Goal: Transaction & Acquisition: Purchase product/service

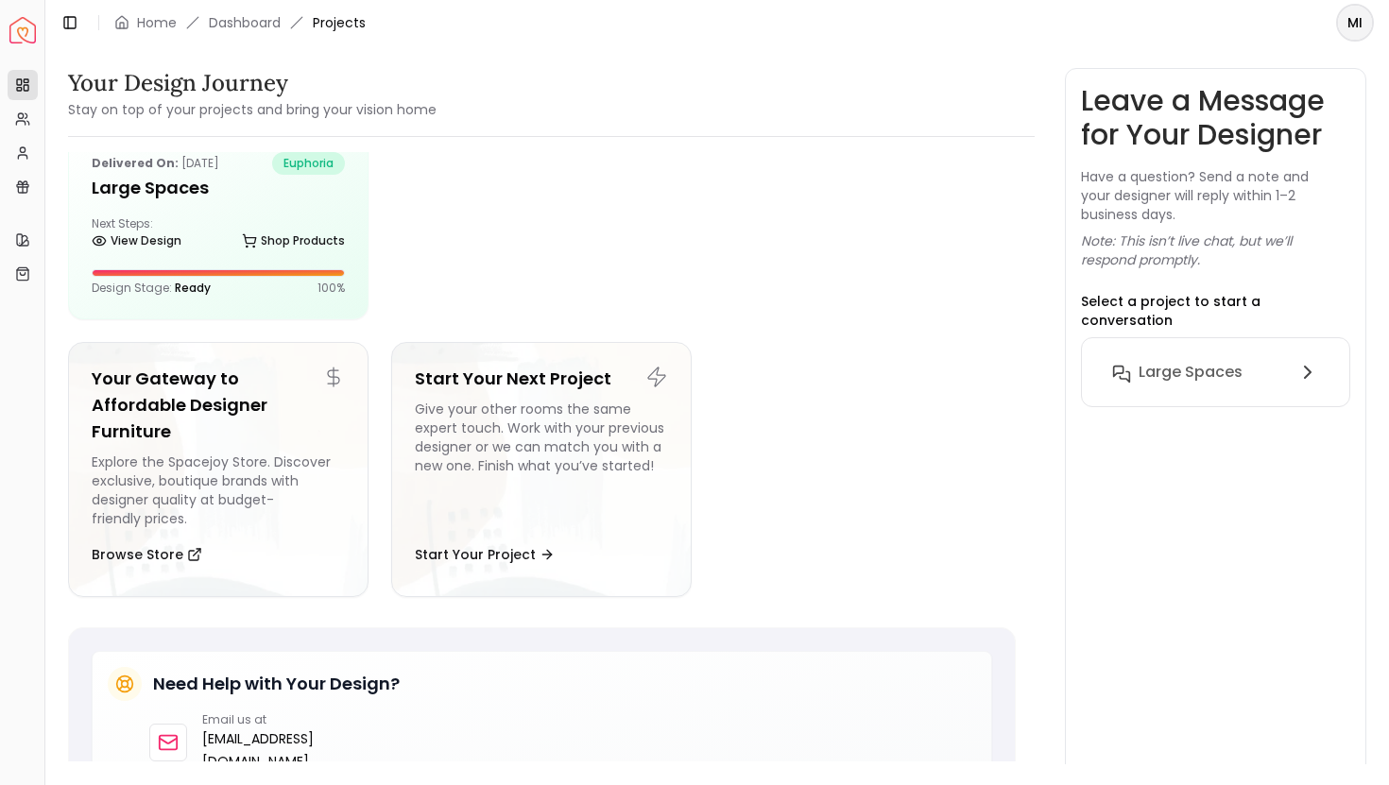
scroll to position [46, 0]
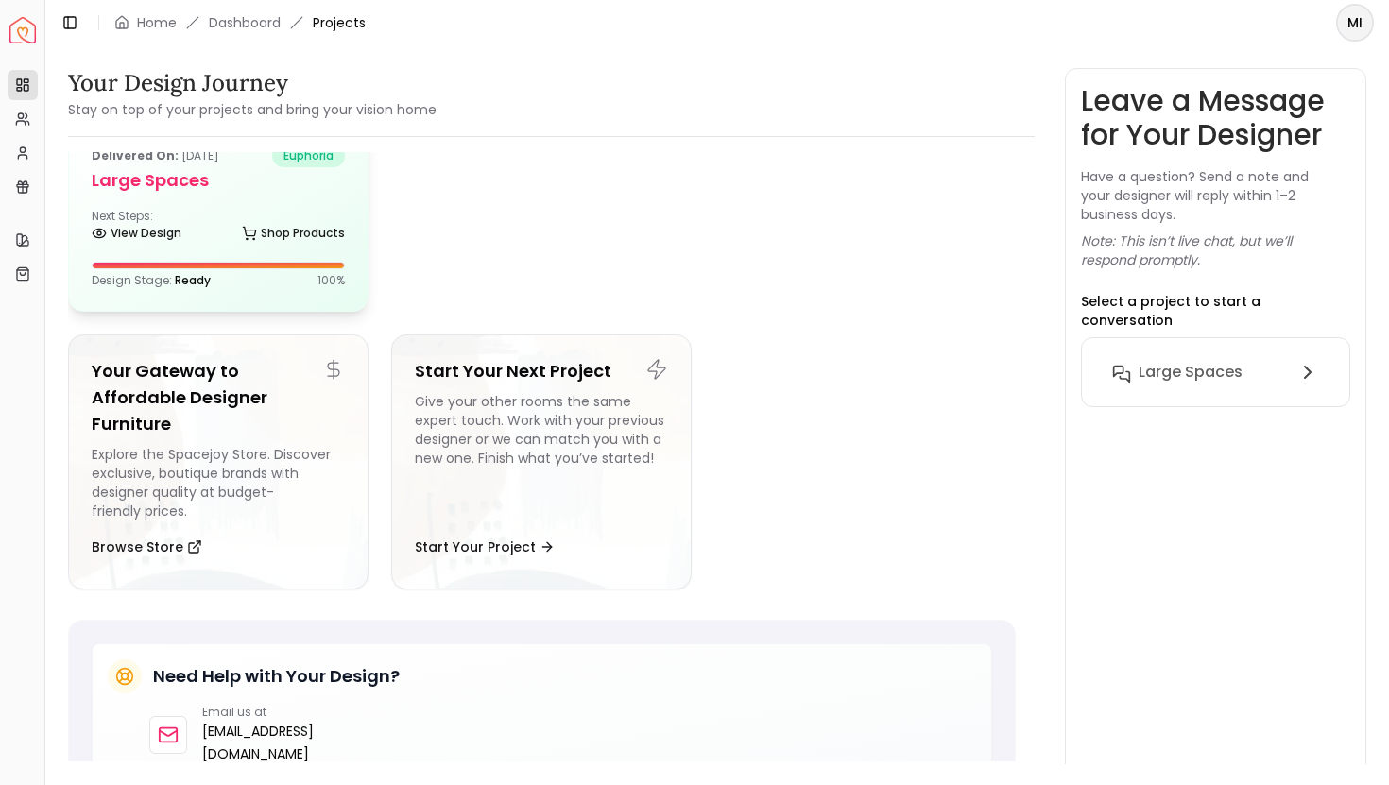
click at [273, 213] on div "Next Steps: View Design Shop Products" at bounding box center [218, 228] width 253 height 38
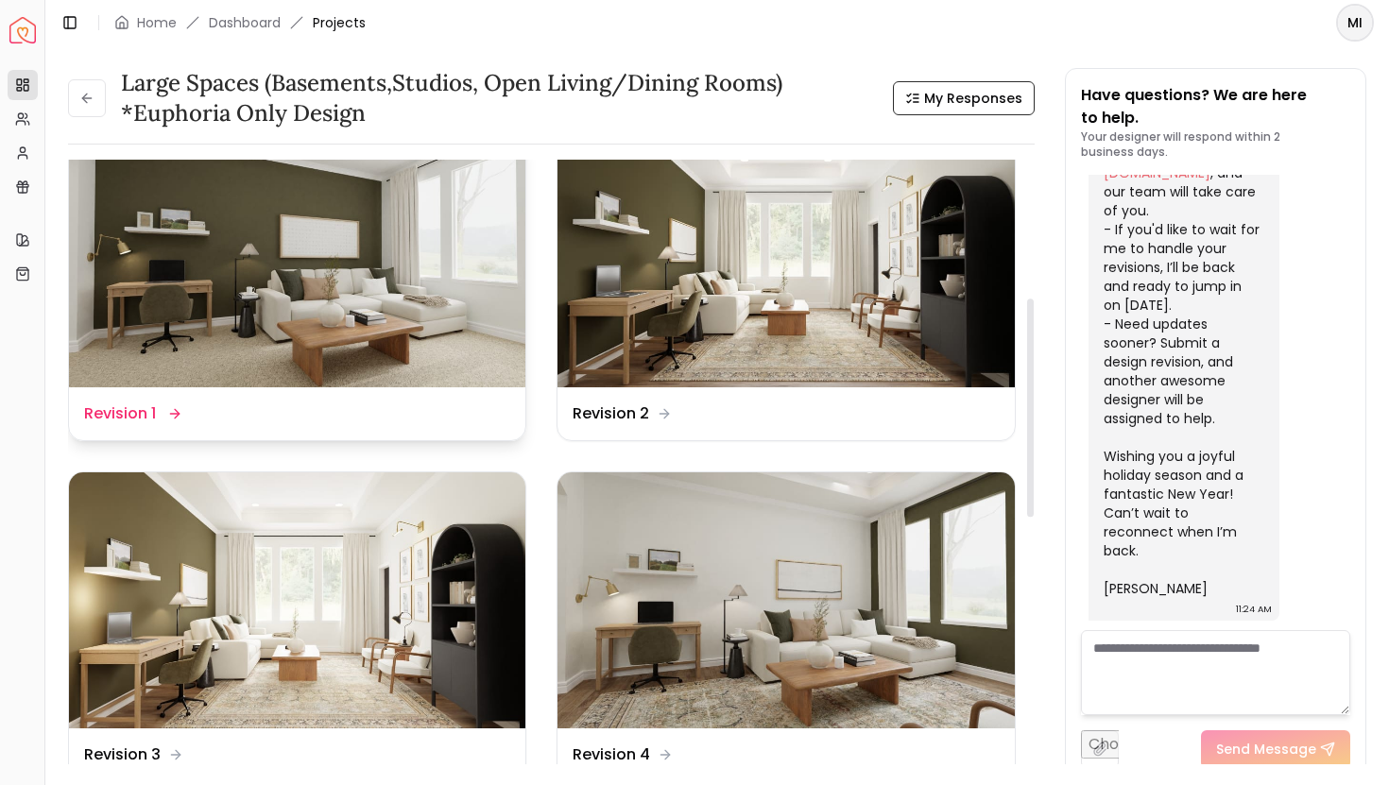
scroll to position [389, 0]
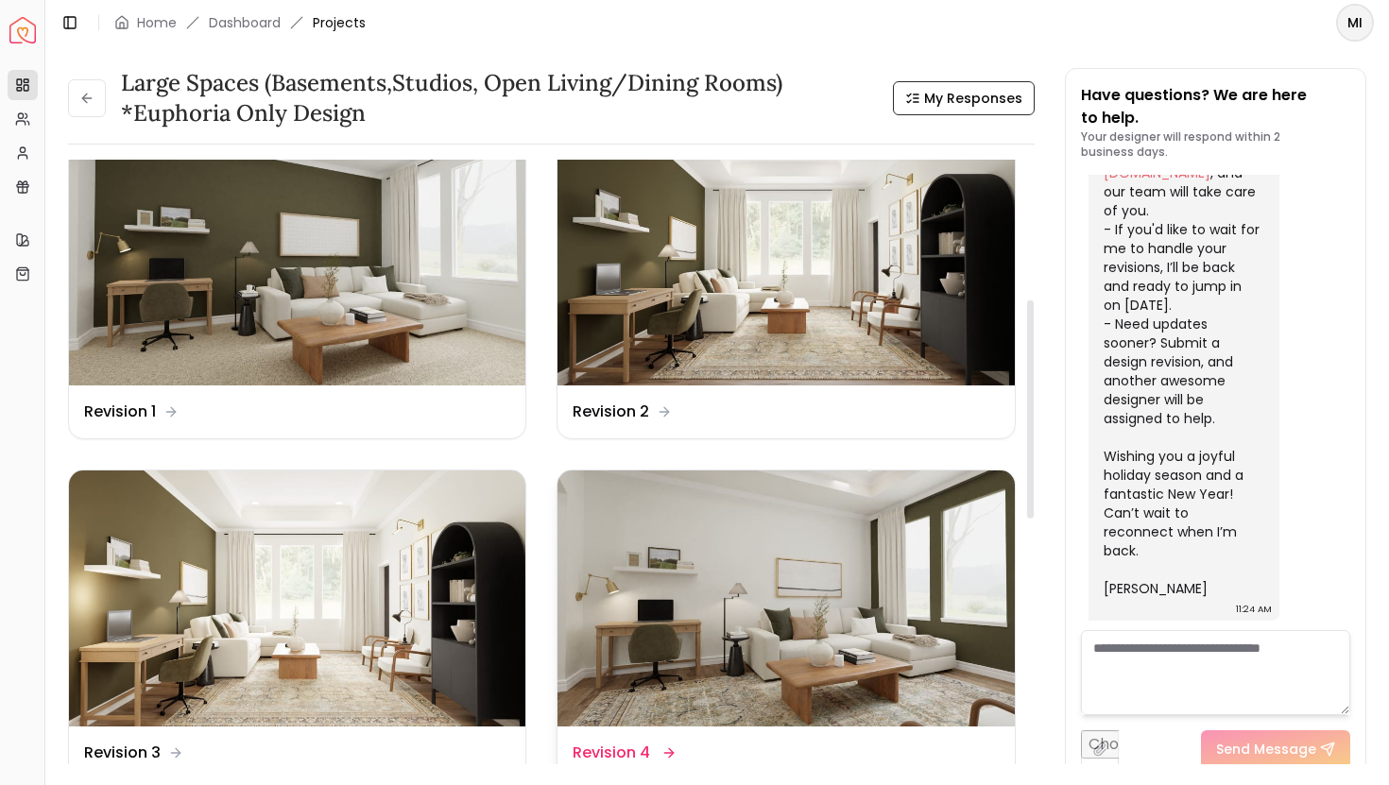
click at [699, 659] on img at bounding box center [786, 599] width 457 height 257
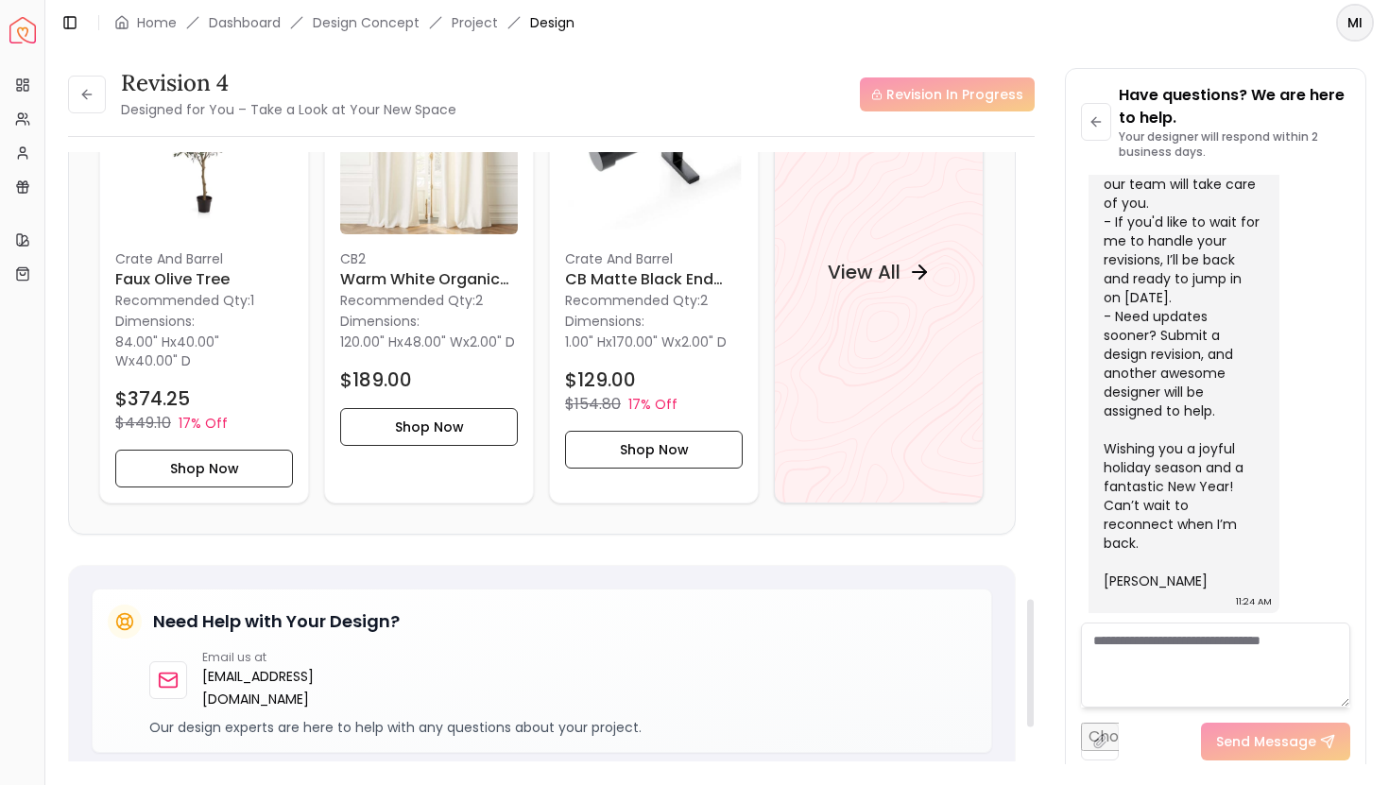
scroll to position [1941, 0]
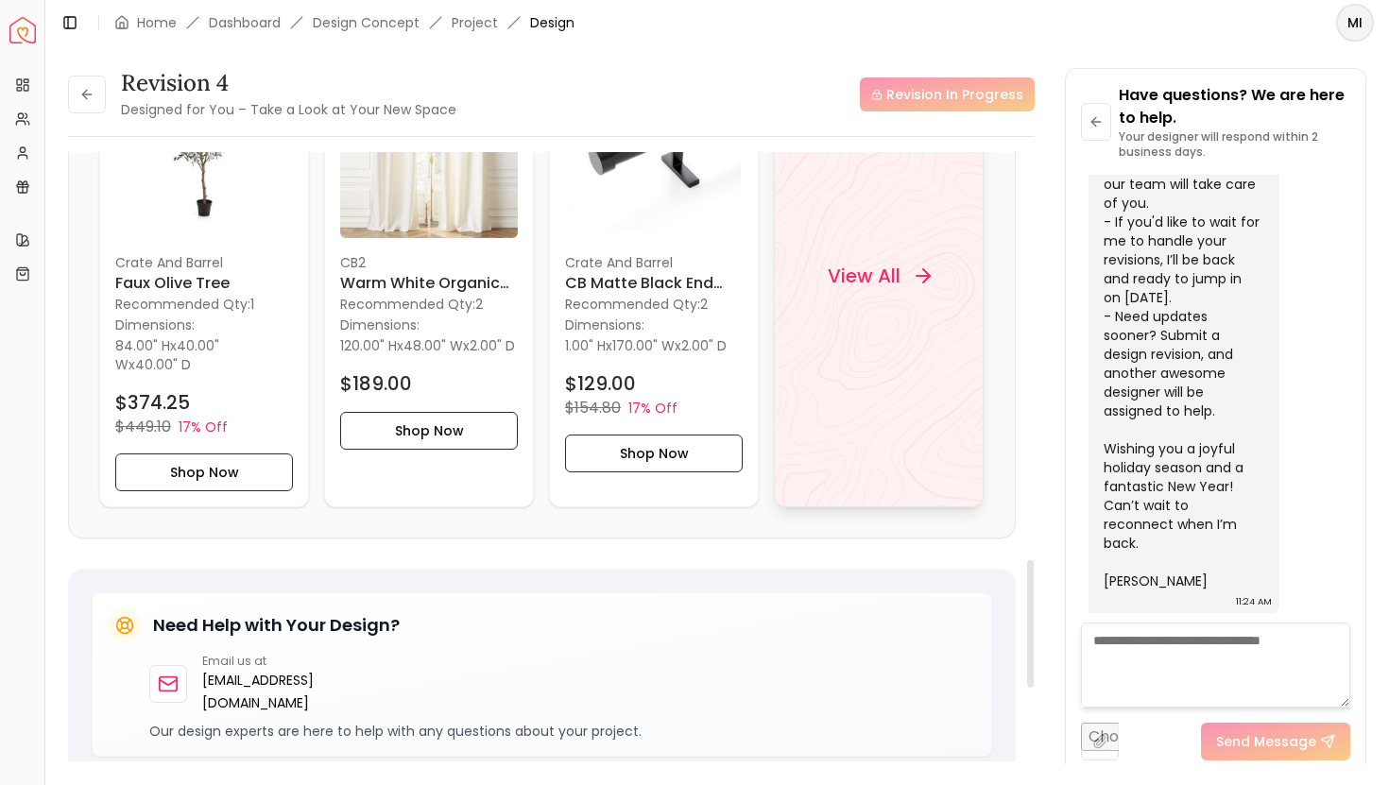
click at [929, 328] on div "View All" at bounding box center [879, 275] width 210 height 463
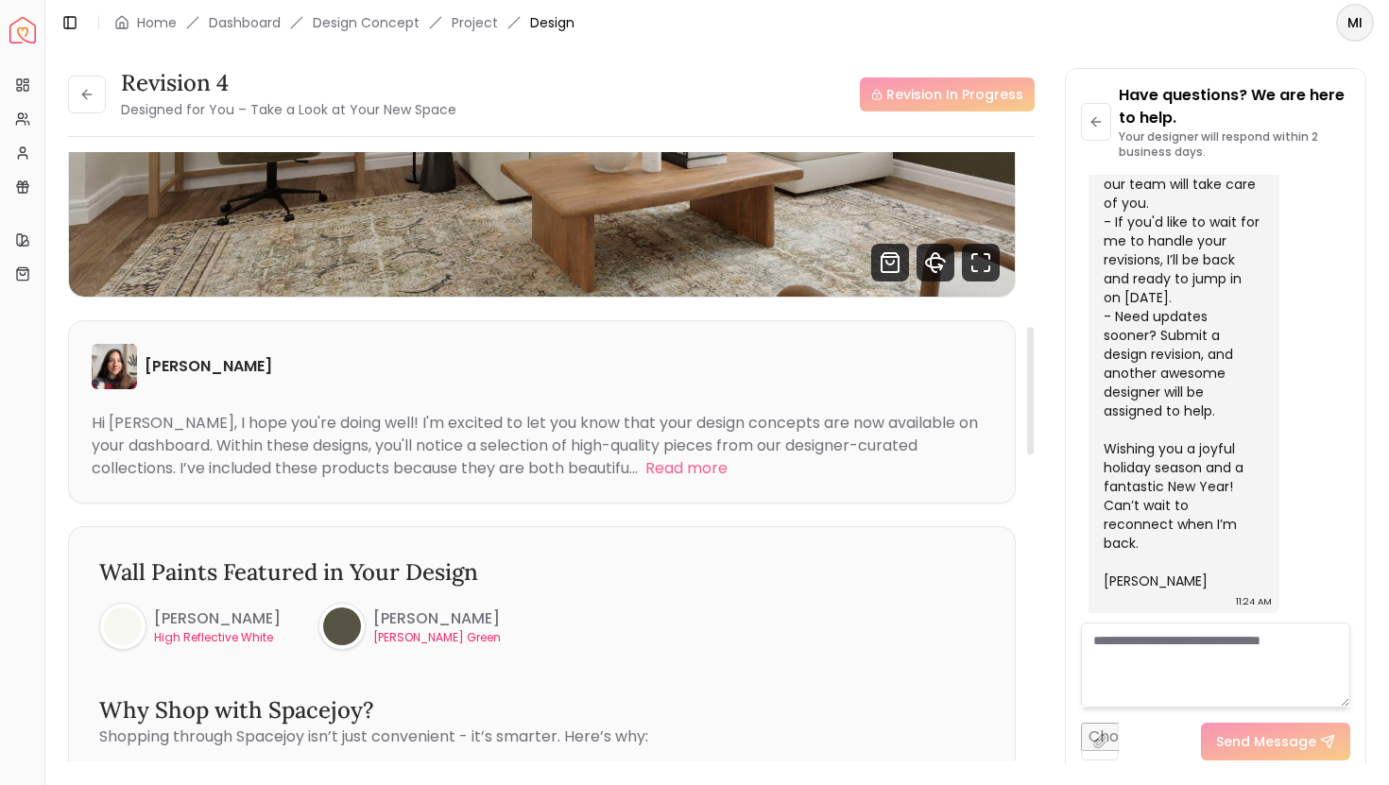
scroll to position [0, 0]
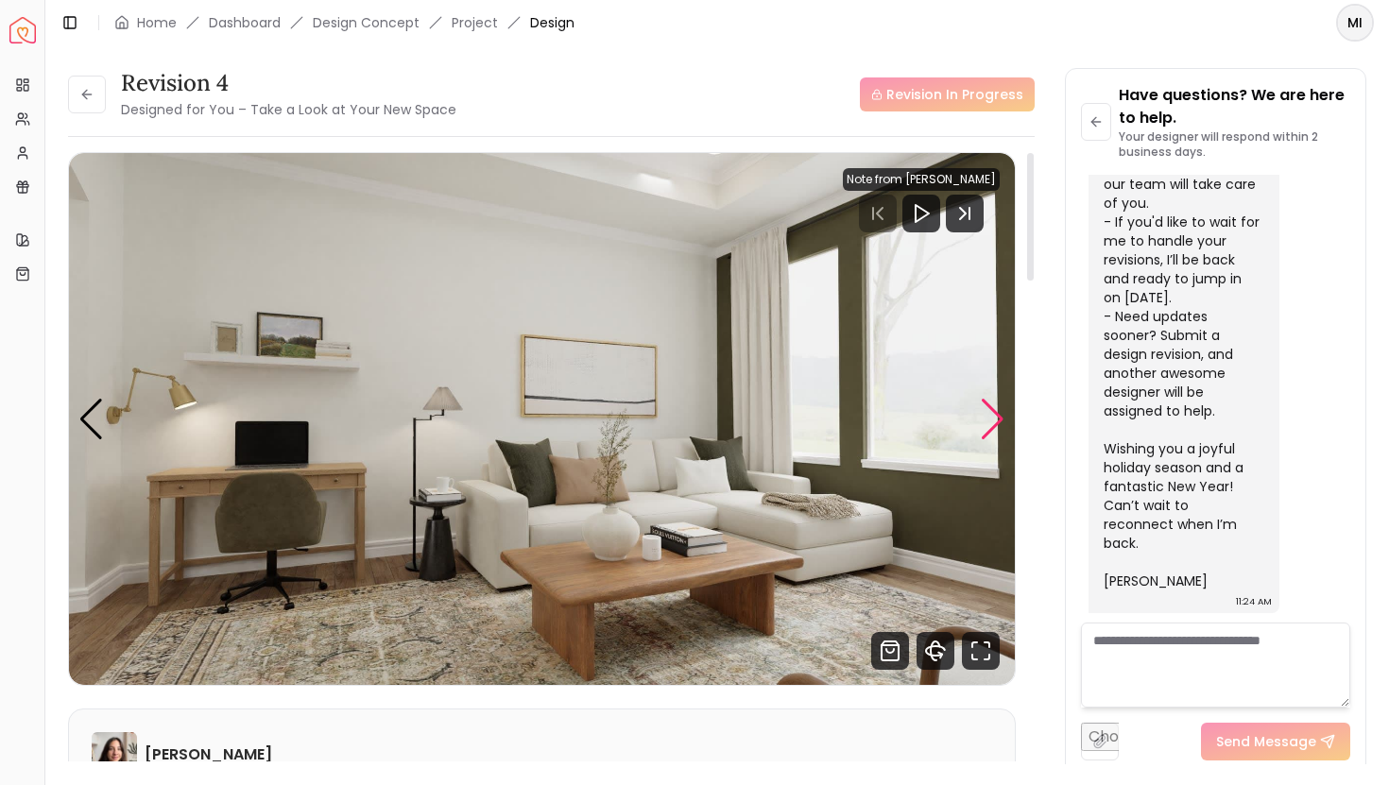
click at [988, 423] on div "Next slide" at bounding box center [993, 420] width 26 height 42
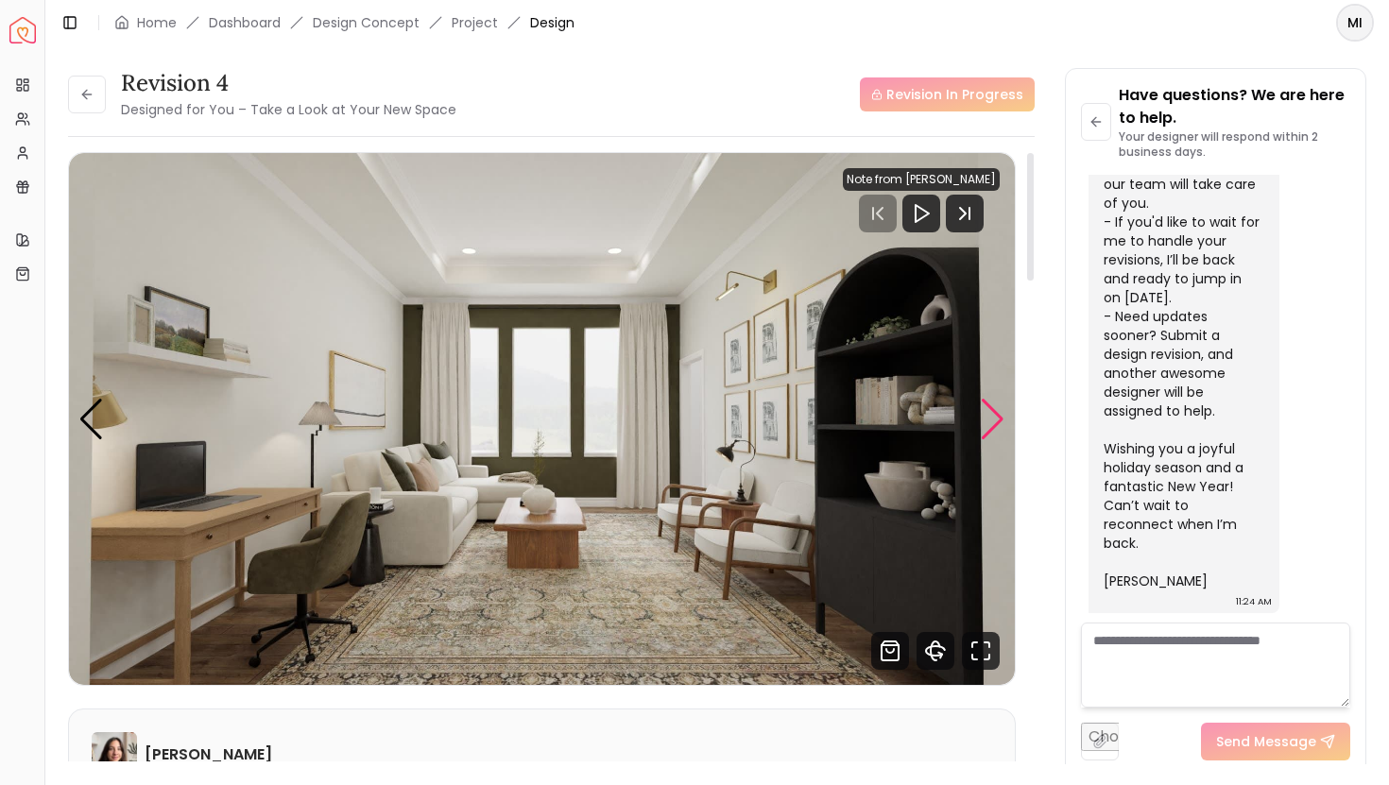
click at [988, 423] on div "Next slide" at bounding box center [993, 420] width 26 height 42
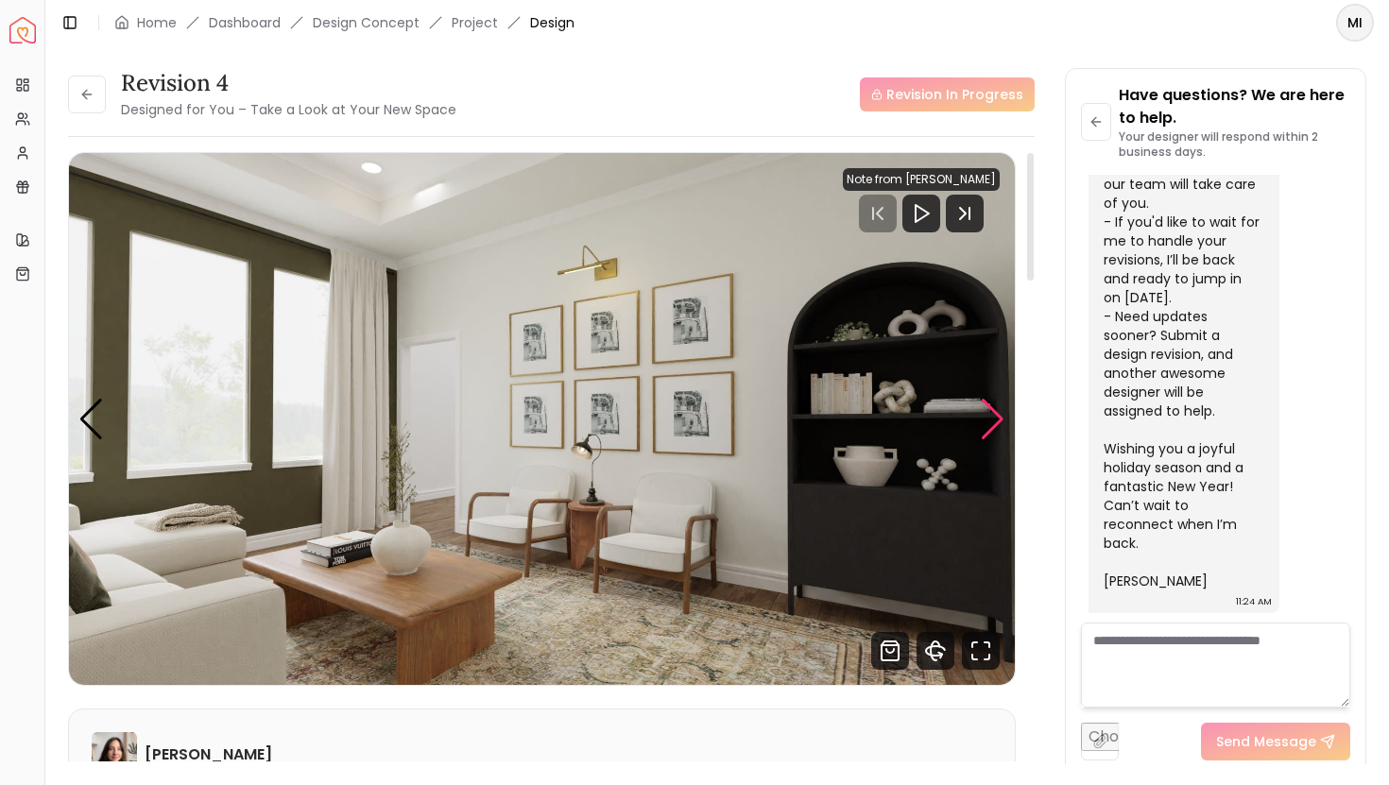
click at [988, 423] on div "Next slide" at bounding box center [993, 420] width 26 height 42
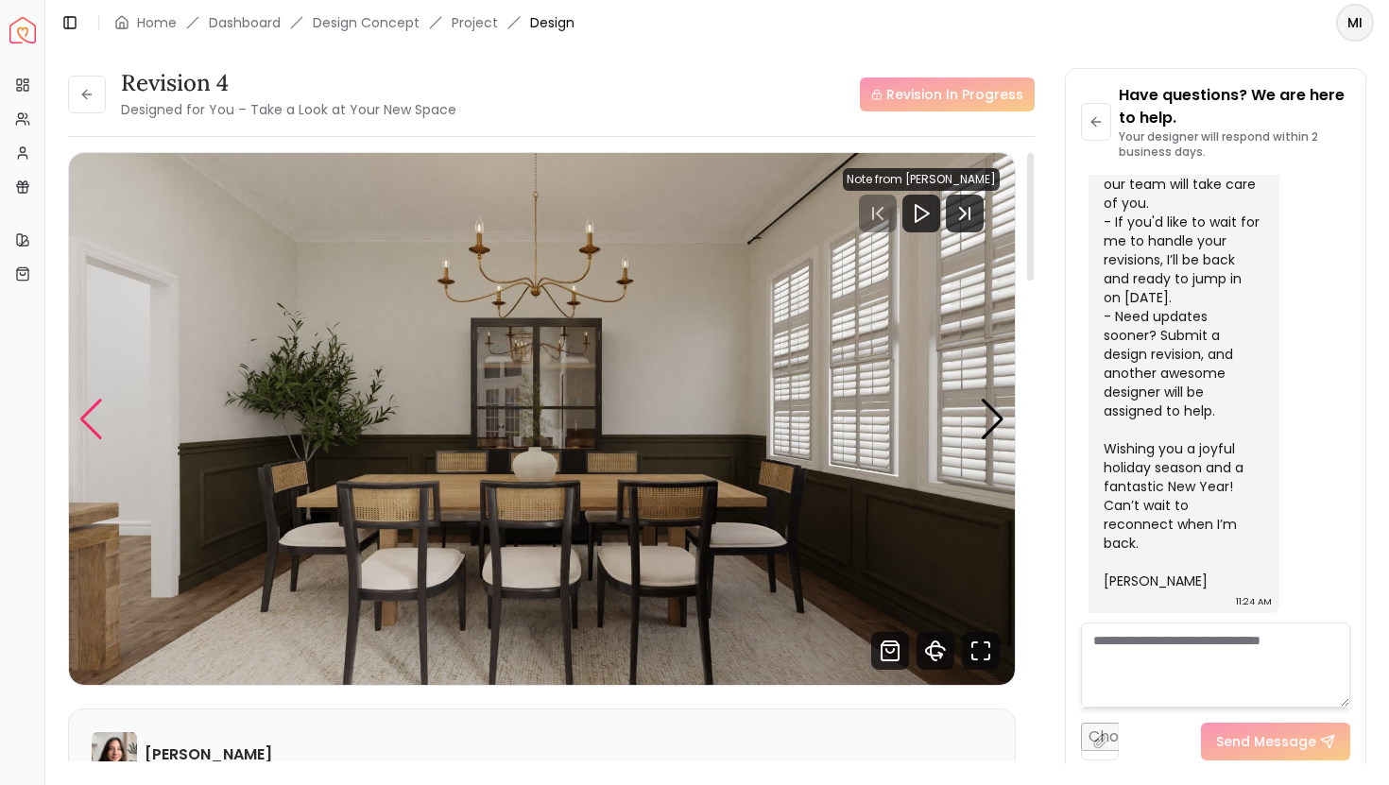
click at [96, 413] on div "Previous slide" at bounding box center [91, 420] width 26 height 42
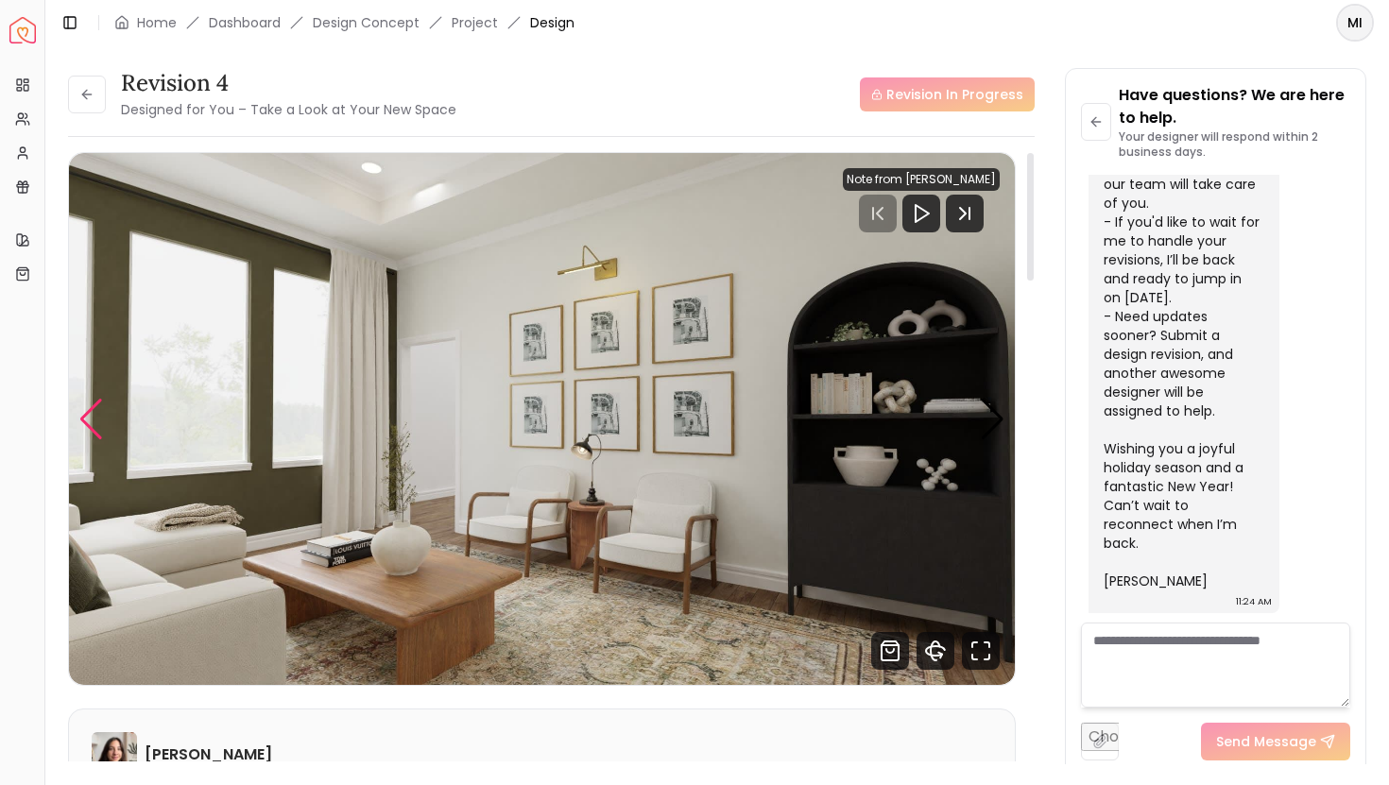
click at [86, 422] on div "Previous slide" at bounding box center [91, 420] width 26 height 42
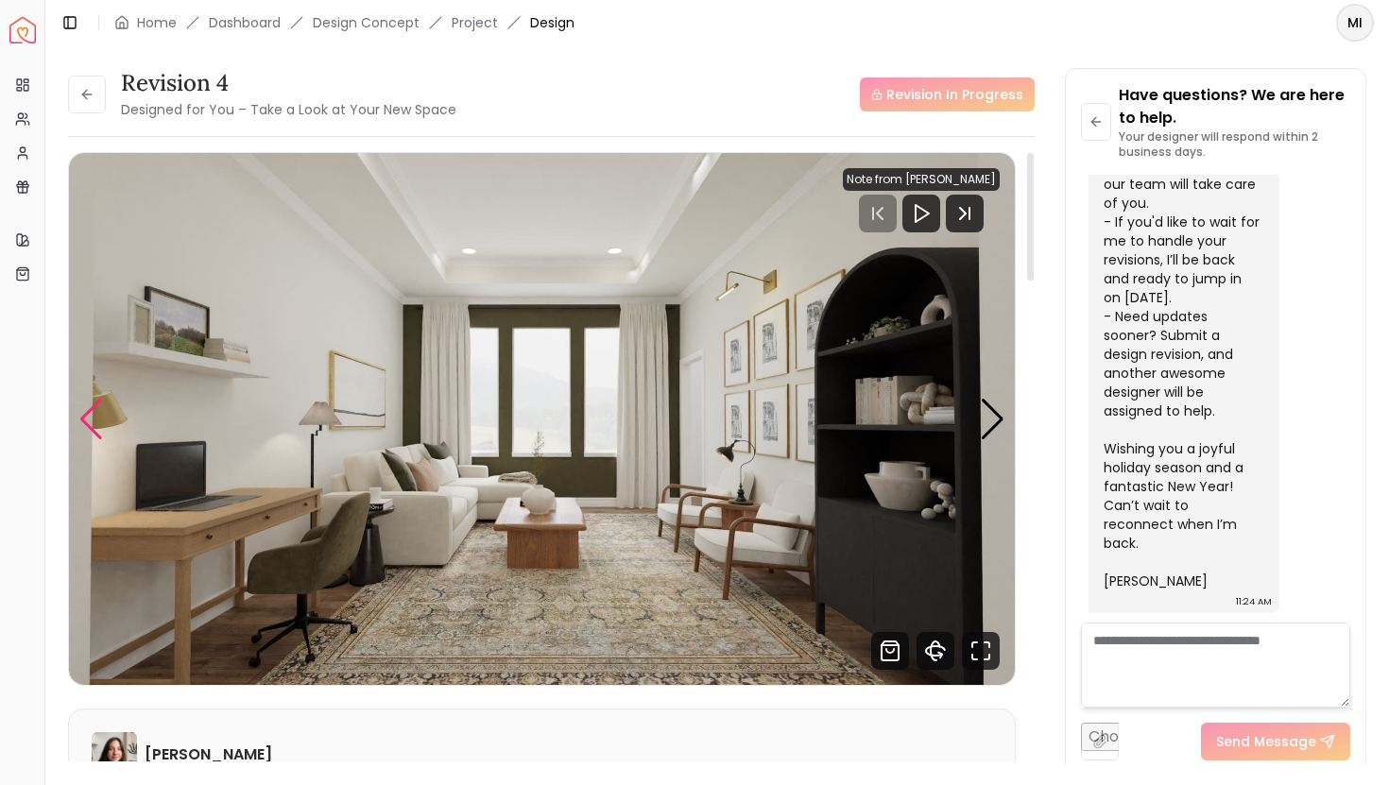
click at [86, 422] on div "Previous slide" at bounding box center [91, 420] width 26 height 42
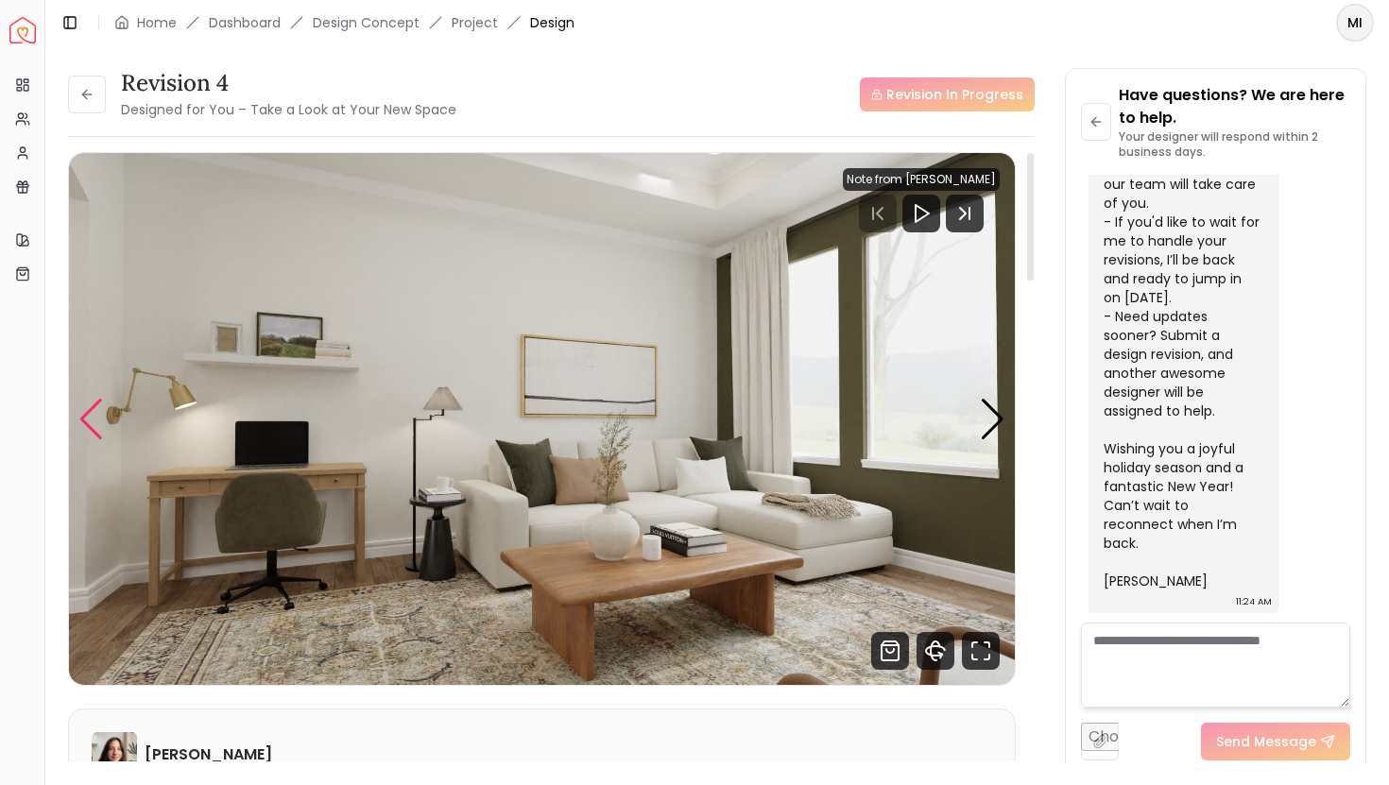
click at [94, 418] on div "Previous slide" at bounding box center [91, 420] width 26 height 42
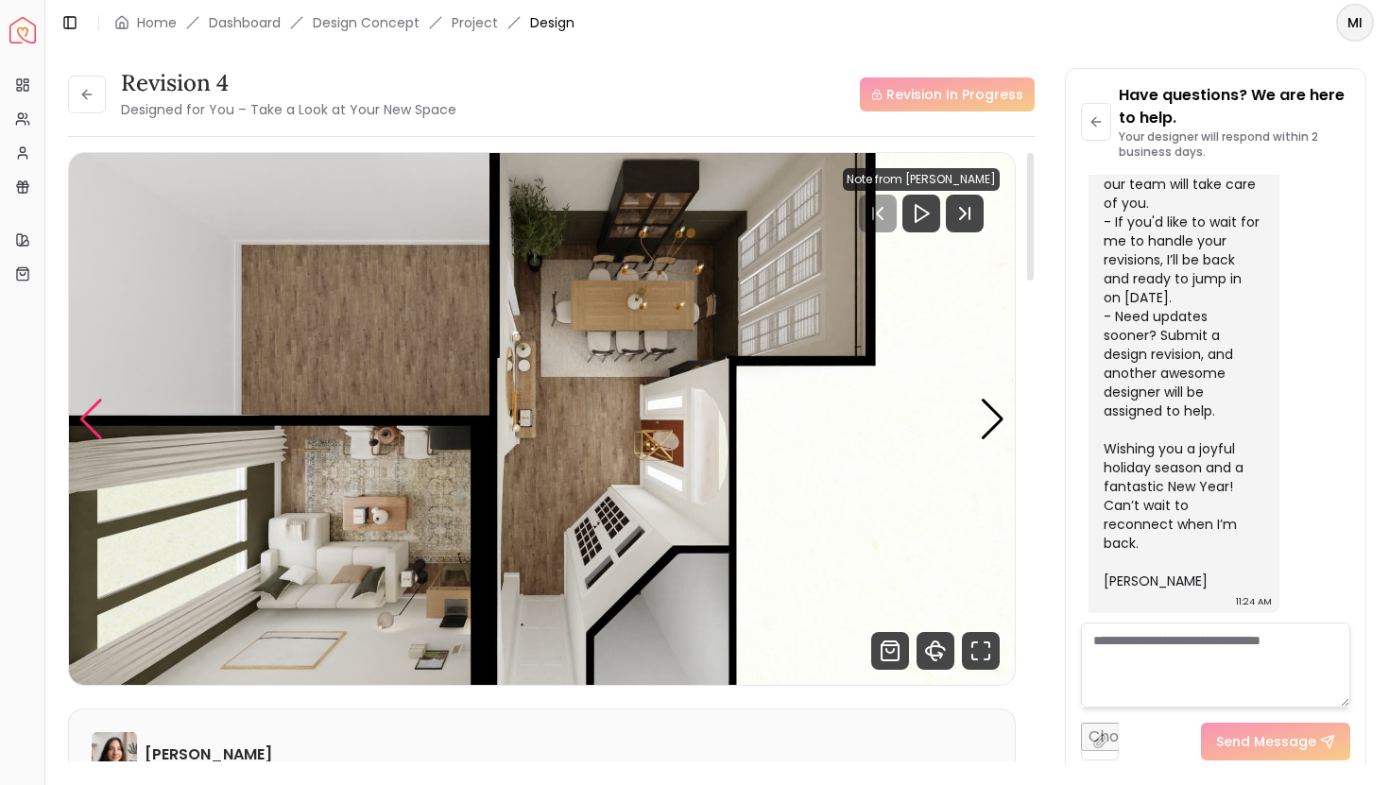
click at [94, 418] on div "Previous slide" at bounding box center [91, 420] width 26 height 42
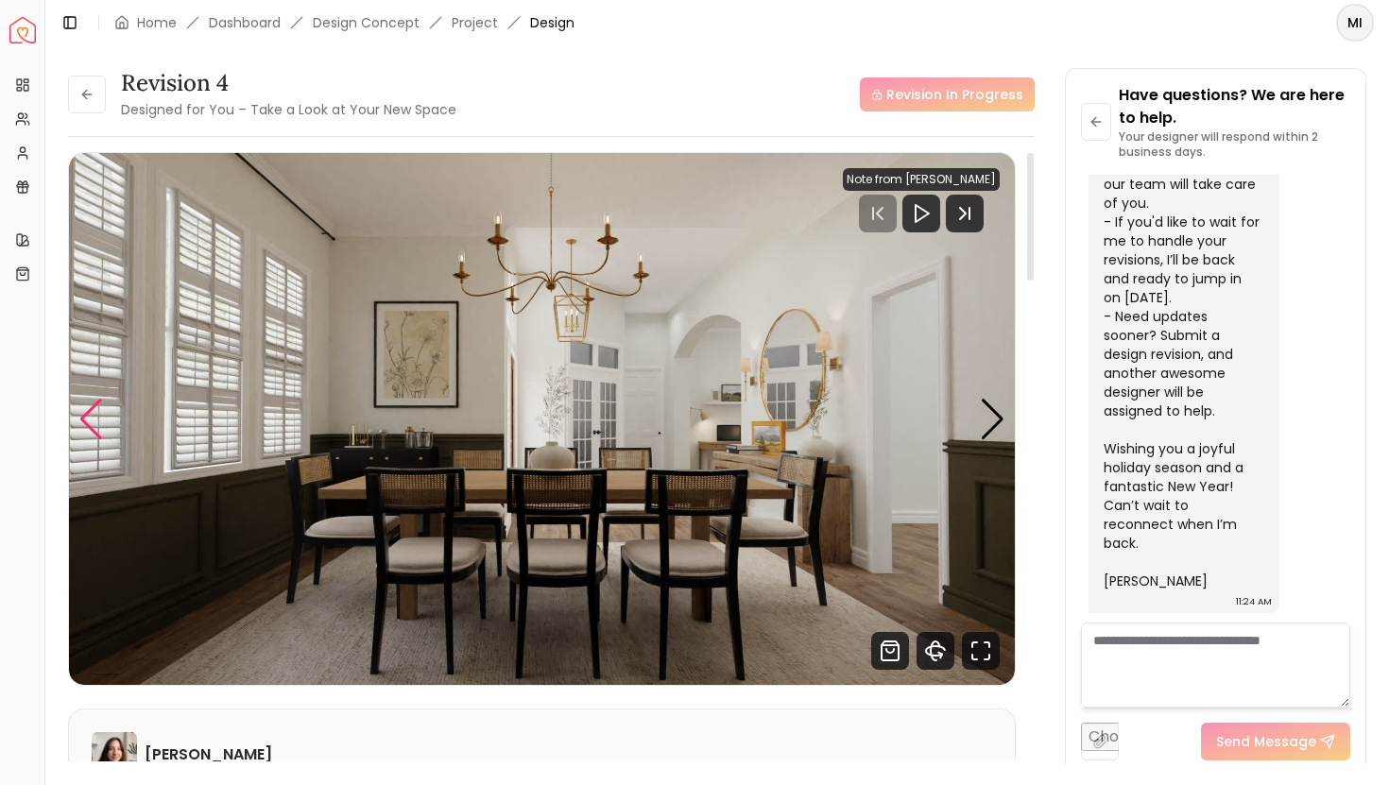
click at [94, 418] on div "Previous slide" at bounding box center [91, 420] width 26 height 42
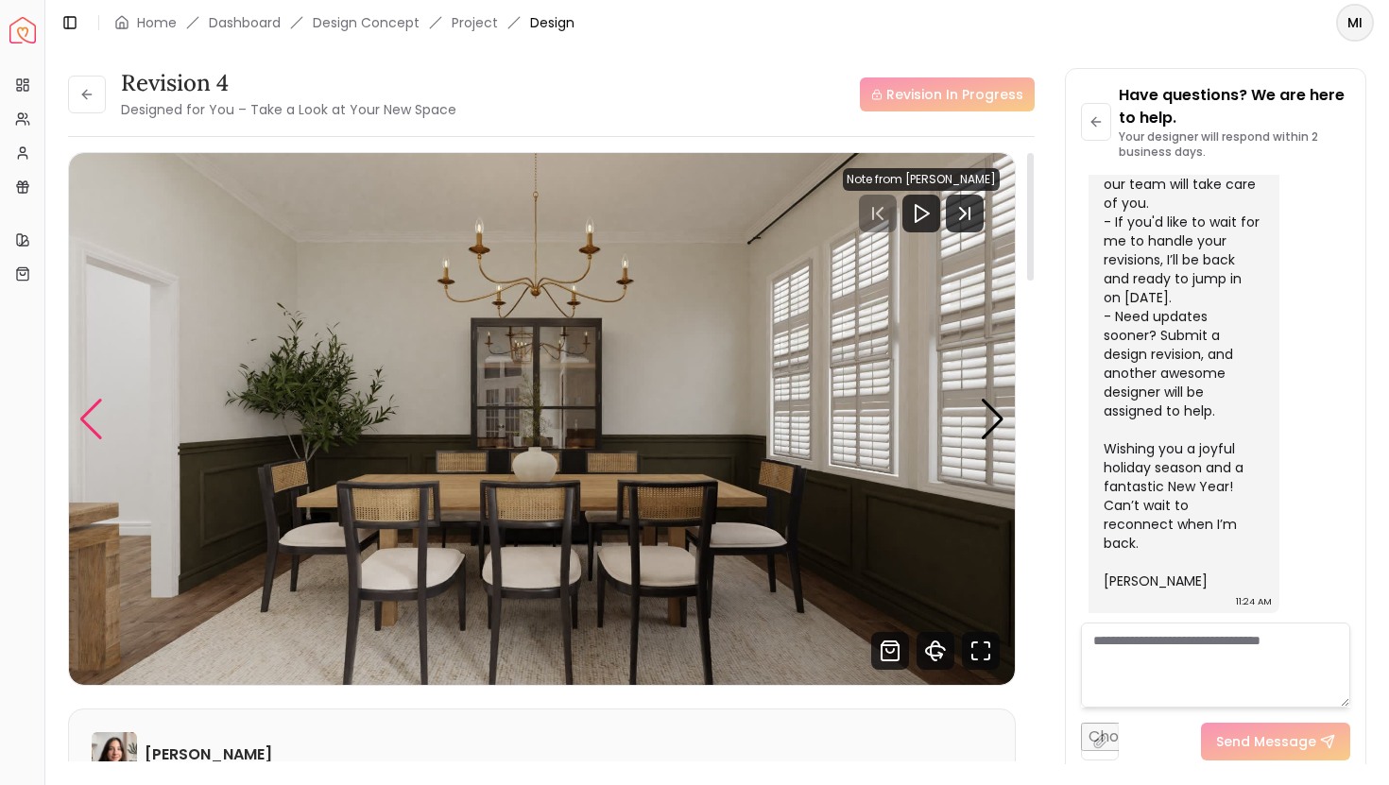
click at [94, 418] on div "Previous slide" at bounding box center [91, 420] width 26 height 42
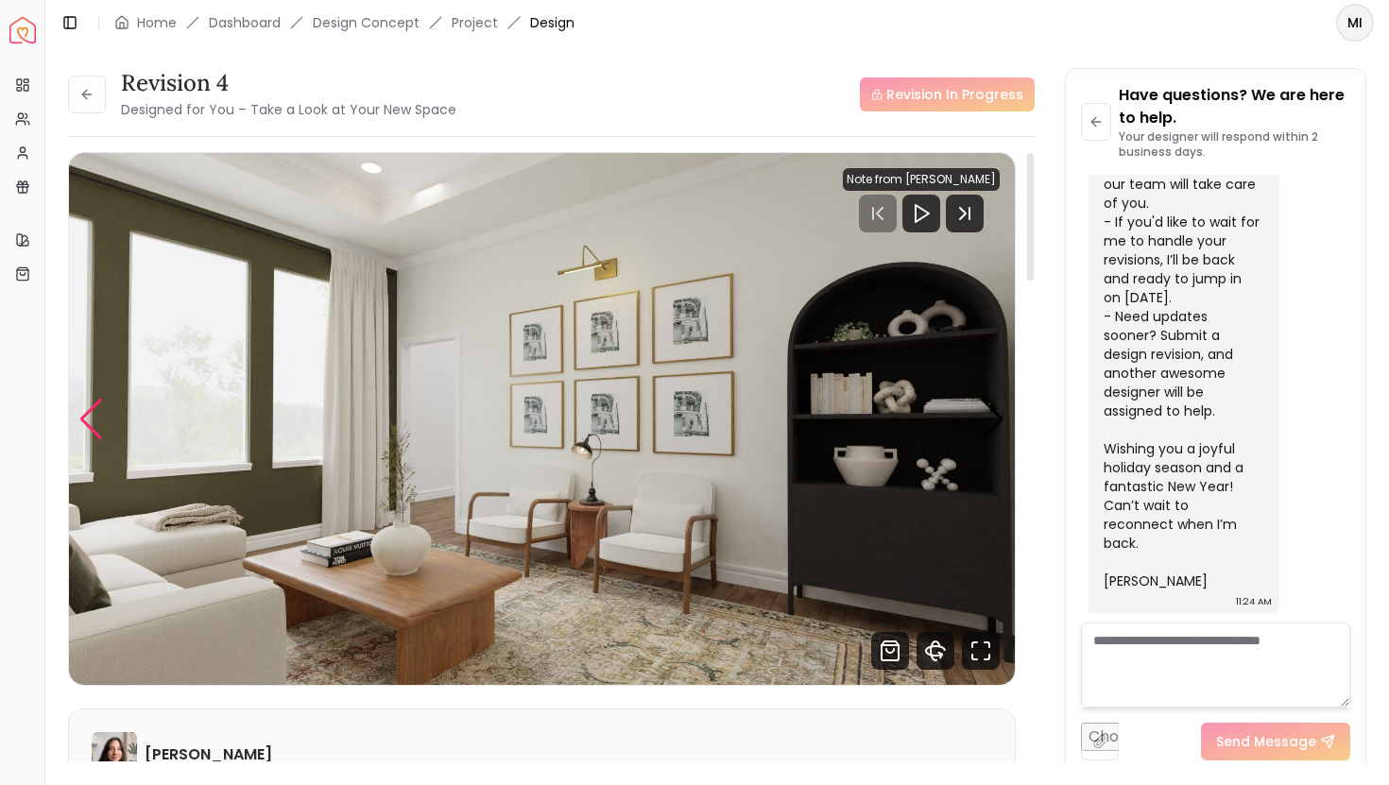
click at [94, 418] on div "Previous slide" at bounding box center [91, 420] width 26 height 42
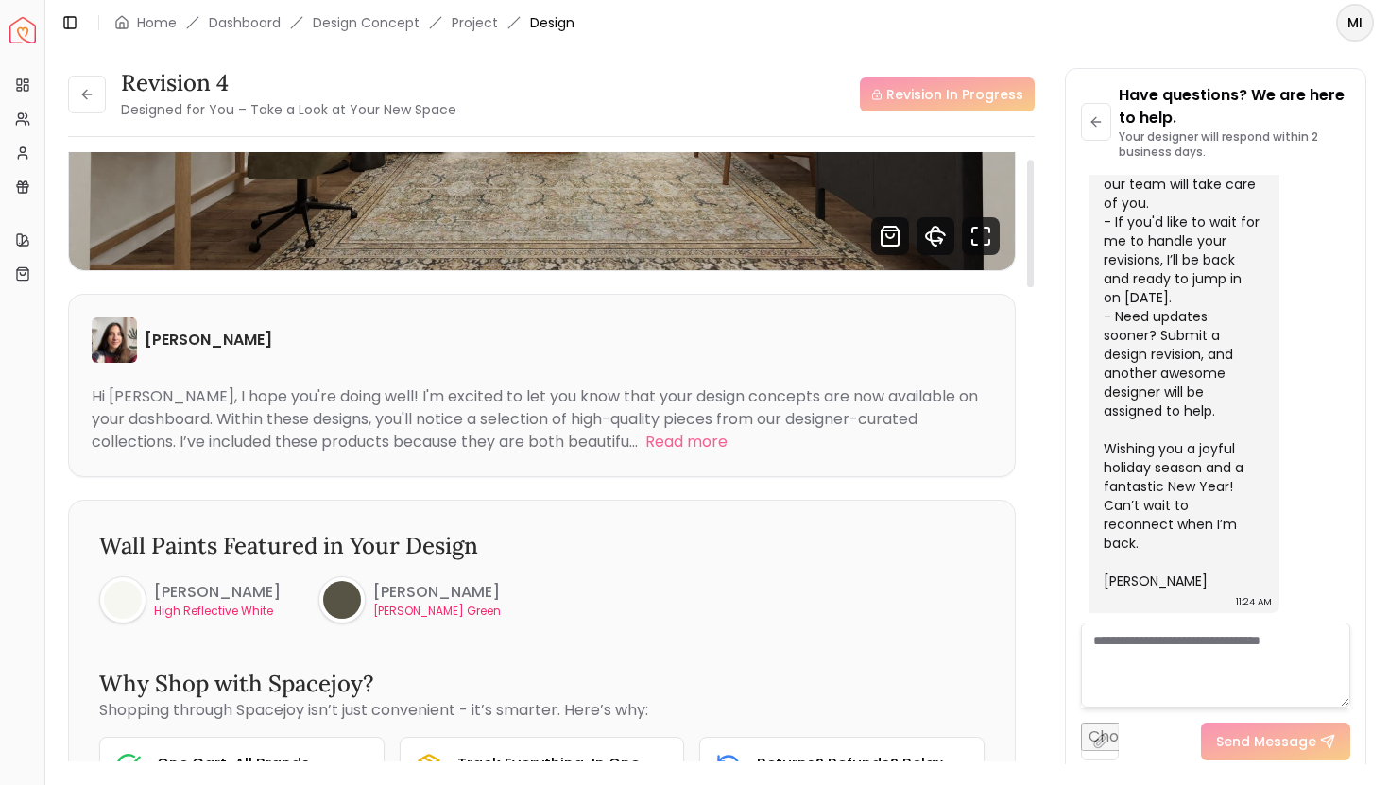
scroll to position [32, 0]
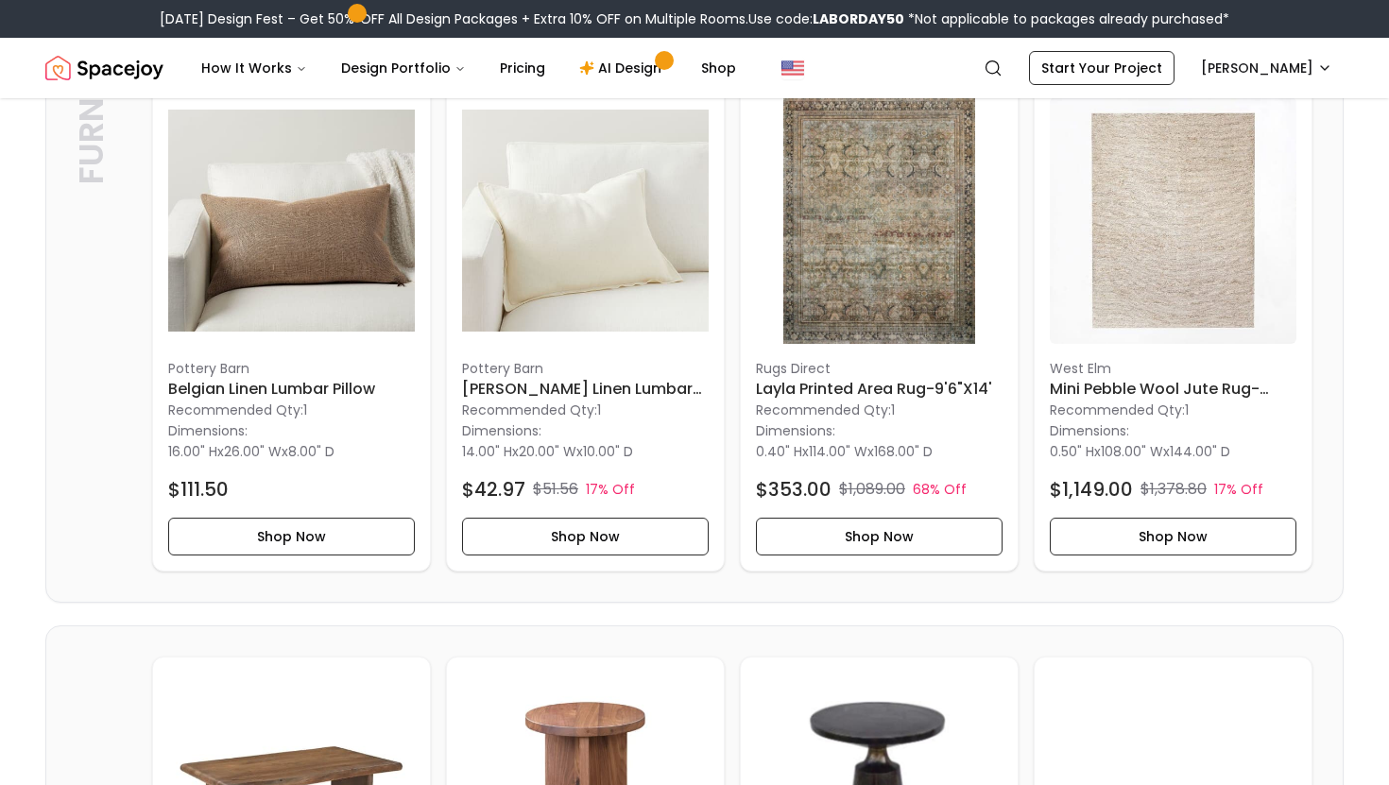
scroll to position [4677, 0]
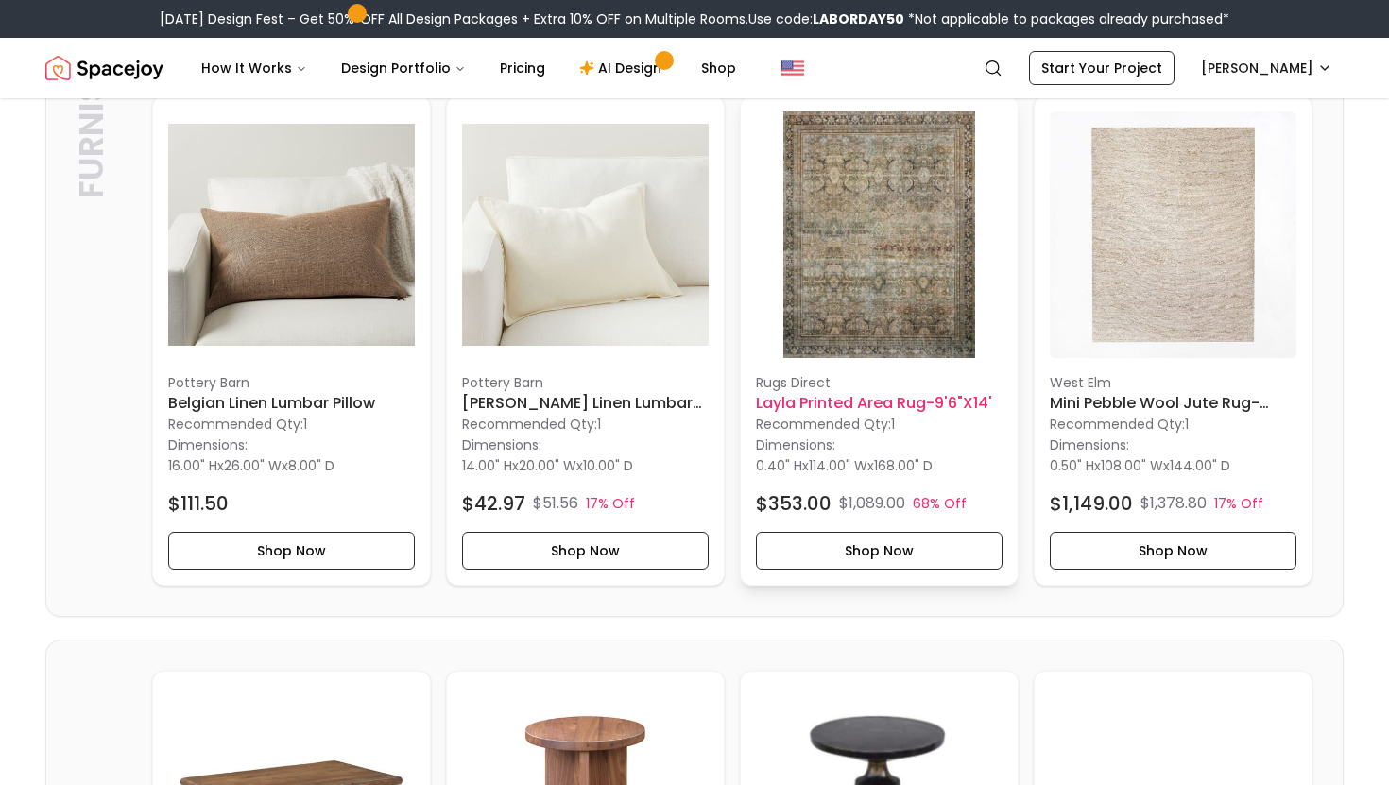
click at [935, 314] on img at bounding box center [879, 235] width 247 height 247
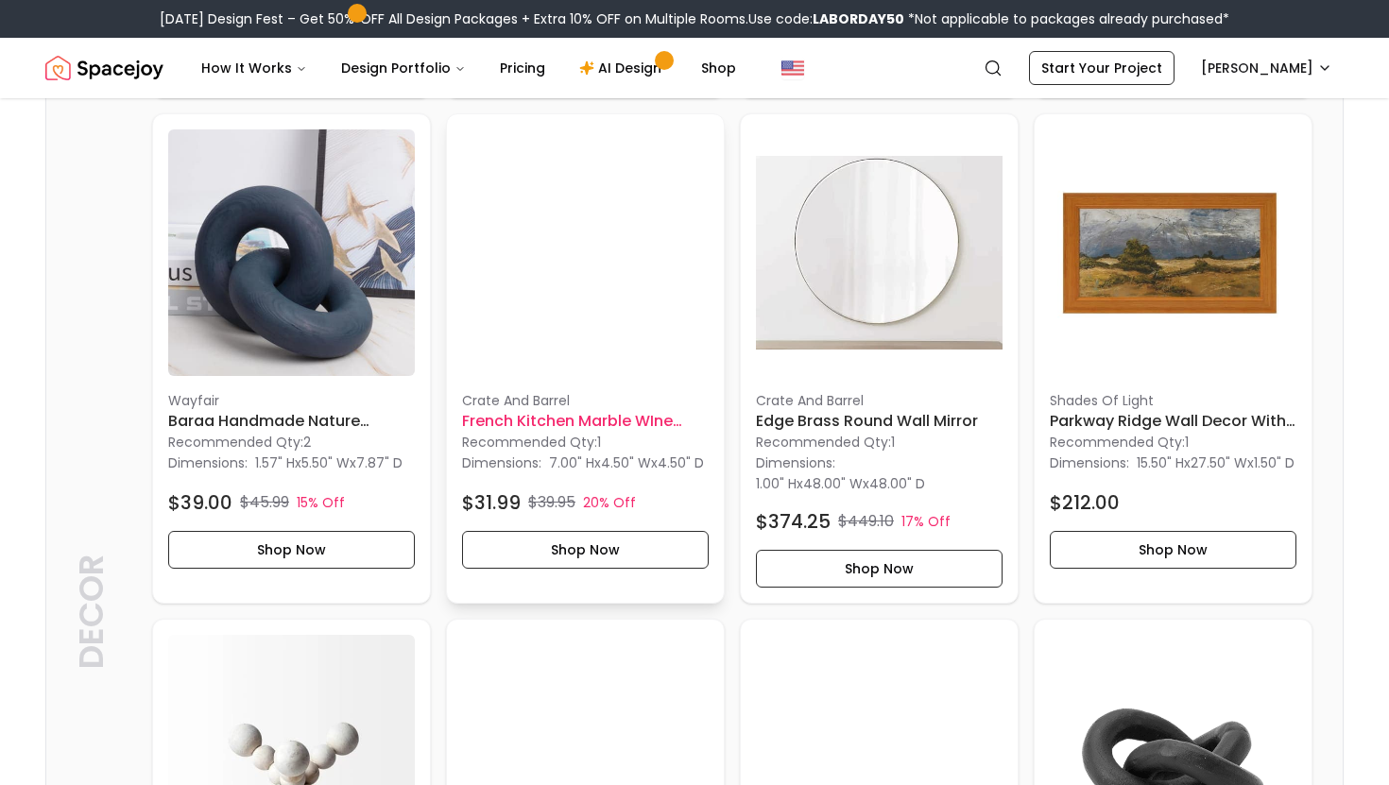
scroll to position [0, 0]
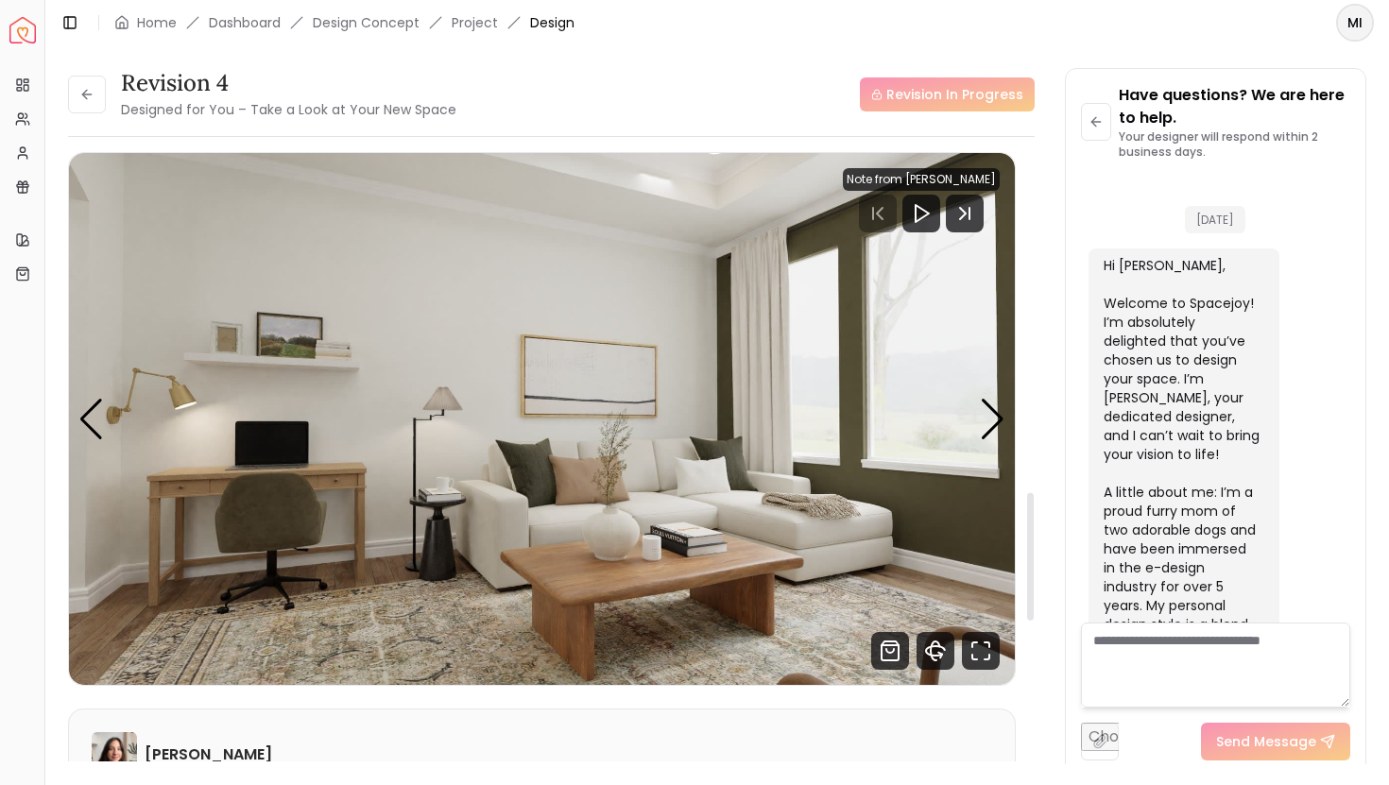
scroll to position [3155, 0]
